Goal: Ask a question

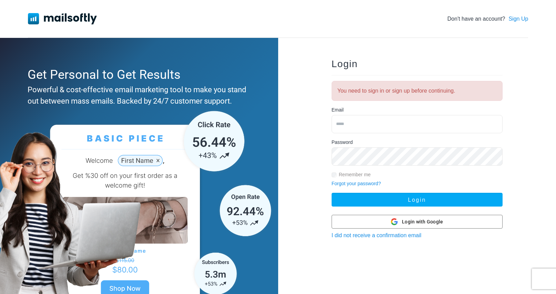
click at [379, 127] on input "email" at bounding box center [417, 124] width 171 height 18
type input "**********"
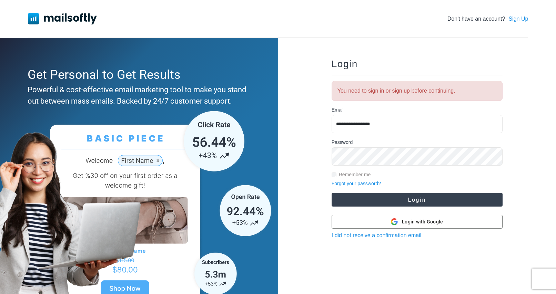
click at [394, 199] on button "Login" at bounding box center [417, 200] width 171 height 14
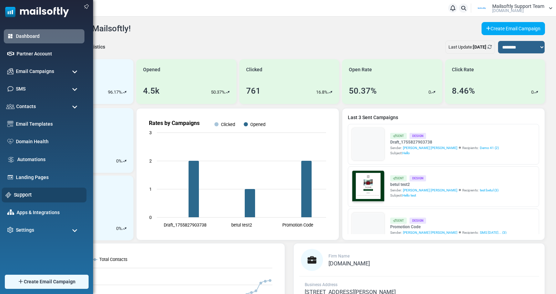
click at [17, 192] on link "Support" at bounding box center [48, 195] width 69 height 8
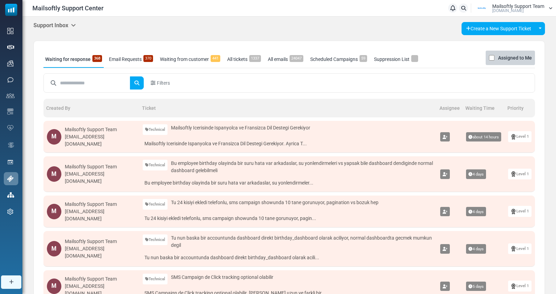
click at [74, 25] on icon at bounding box center [73, 25] width 5 height 6
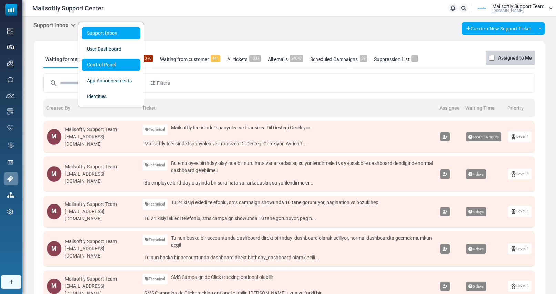
click at [98, 63] on link "Control Panel" at bounding box center [111, 65] width 59 height 12
